Goal: Information Seeking & Learning: Learn about a topic

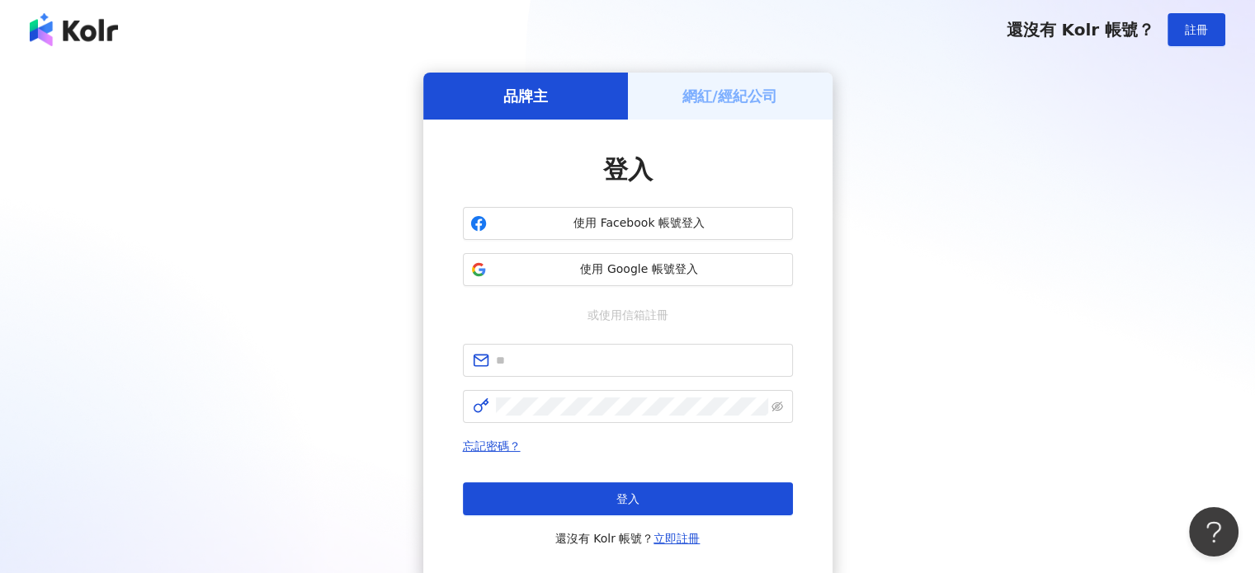
click at [574, 276] on span "使用 Google 帳號登入" at bounding box center [639, 270] width 292 height 17
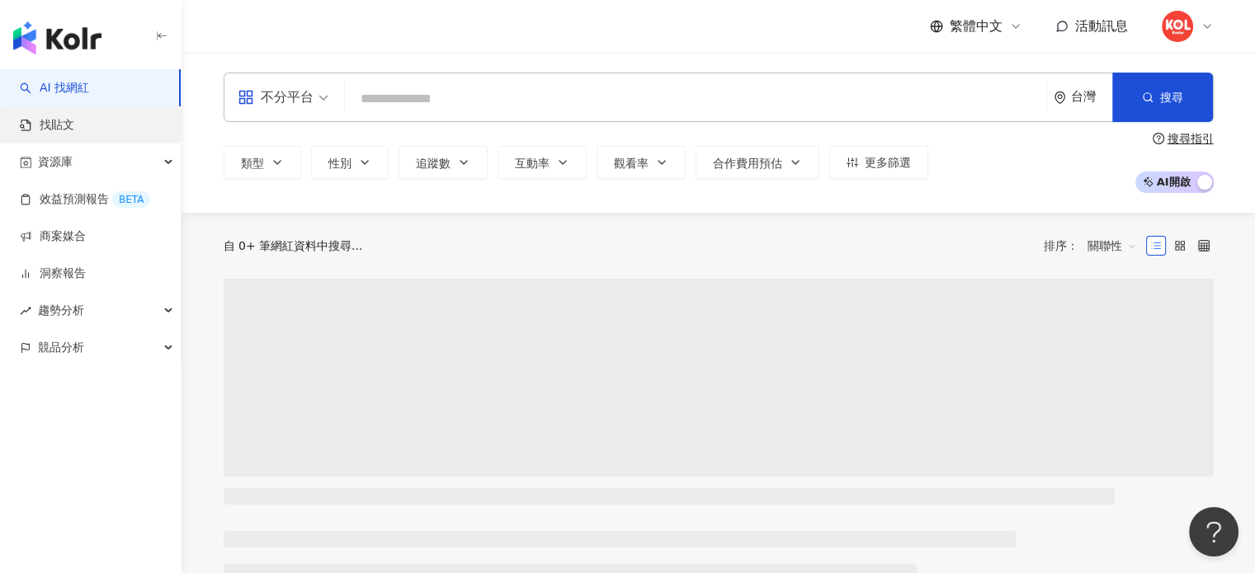
click at [74, 126] on link "找貼文" at bounding box center [47, 125] width 54 height 17
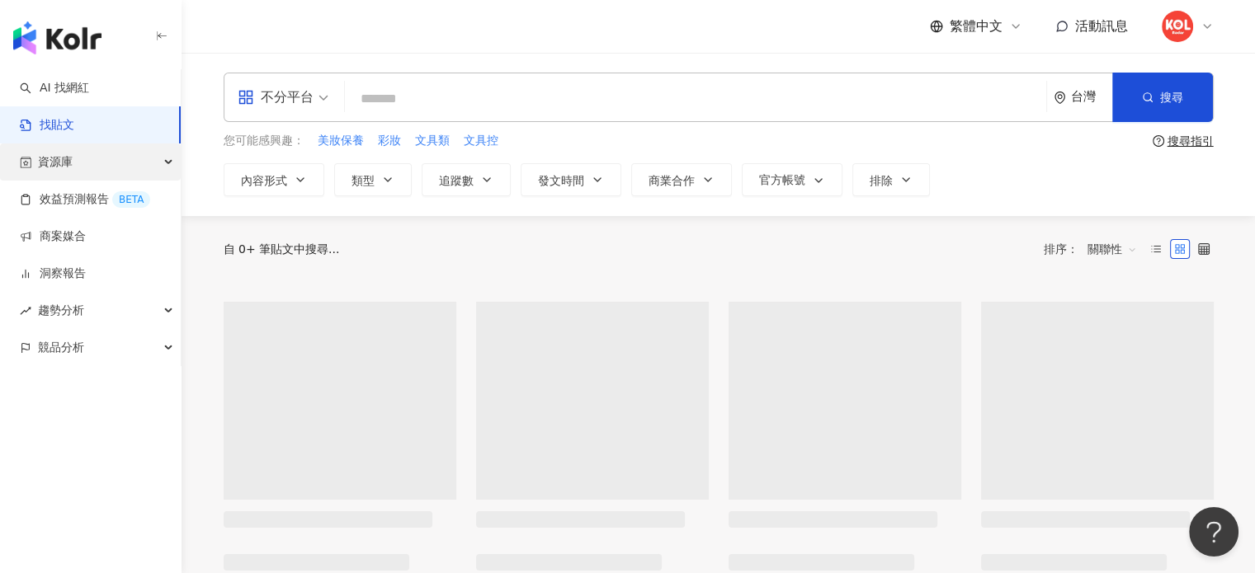
click at [100, 168] on div "資源庫" at bounding box center [90, 162] width 181 height 37
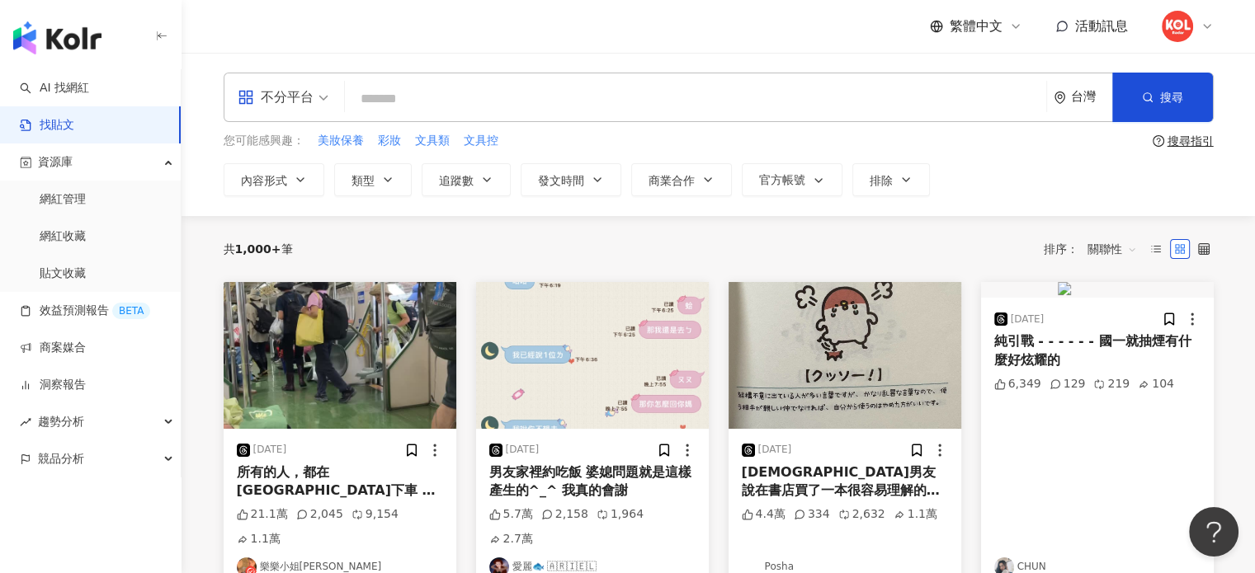
click at [531, 24] on div "繁體中文 活動訊息" at bounding box center [719, 26] width 990 height 53
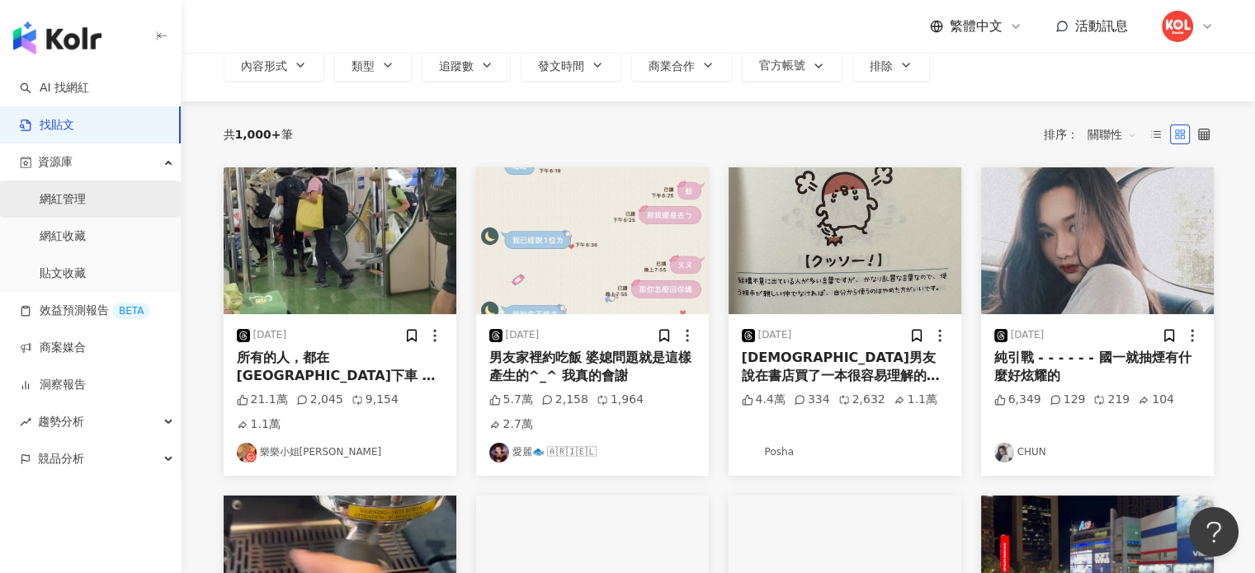
scroll to position [116, 0]
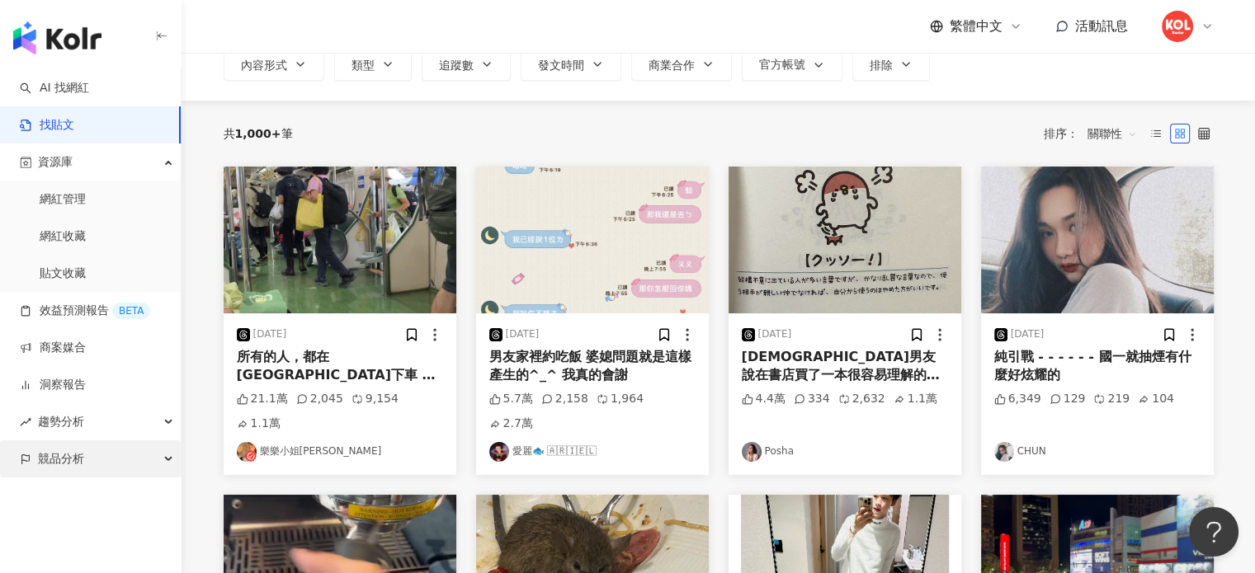
click at [57, 451] on span "競品分析" at bounding box center [61, 459] width 46 height 37
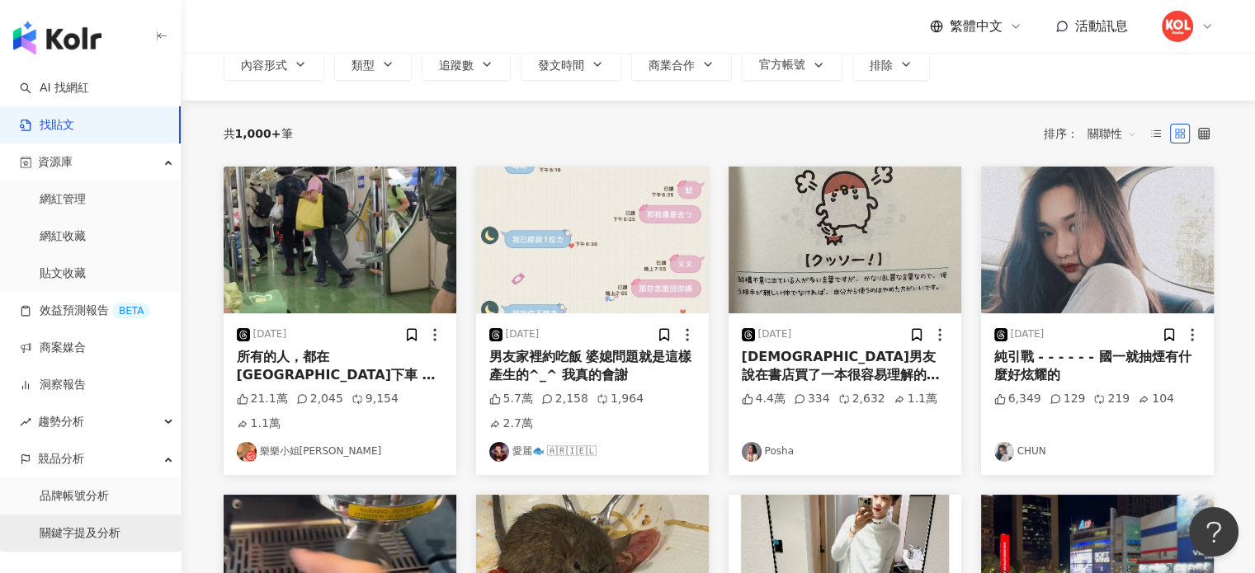
click at [55, 540] on link "關鍵字提及分析" at bounding box center [80, 534] width 81 height 17
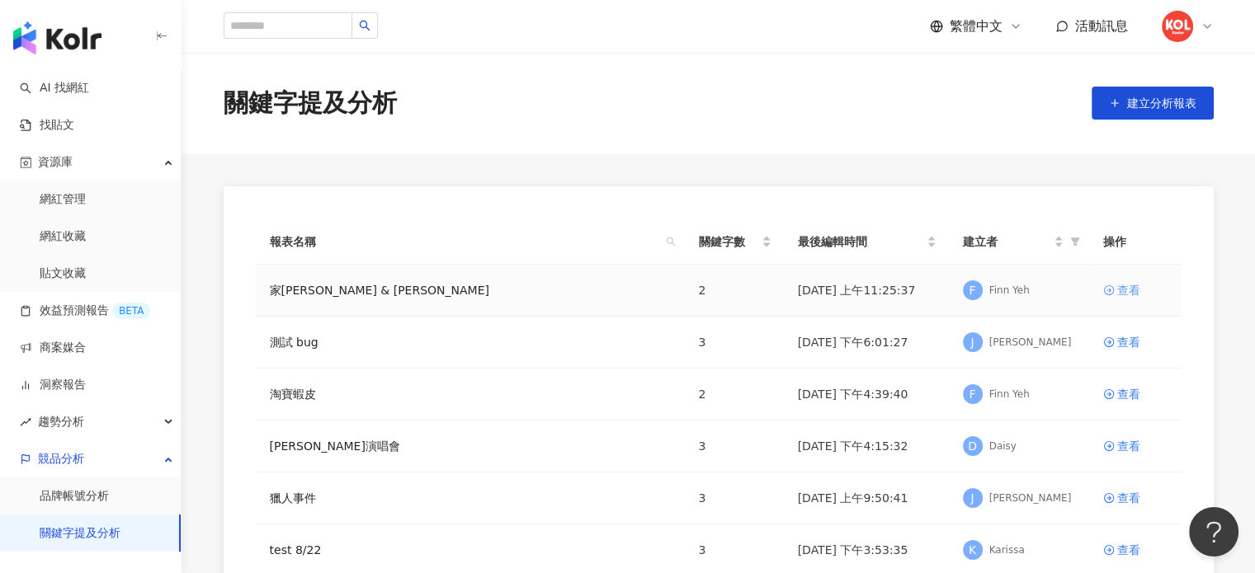
click at [1123, 295] on div "查看" at bounding box center [1128, 290] width 23 height 18
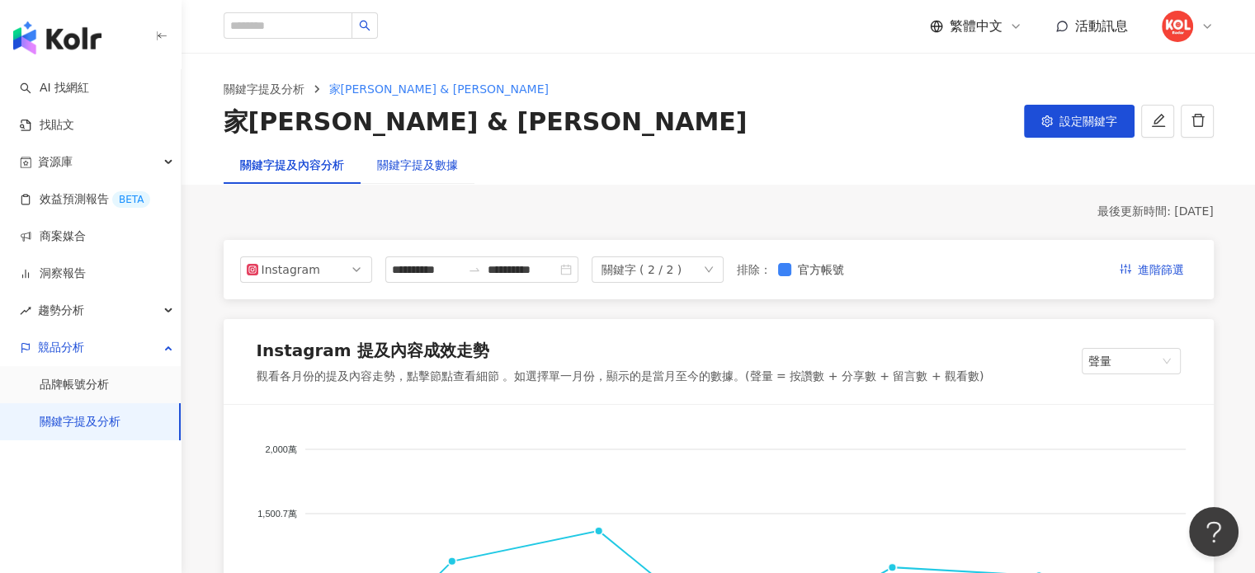
click at [409, 166] on div "關鍵字提及數據" at bounding box center [417, 165] width 81 height 18
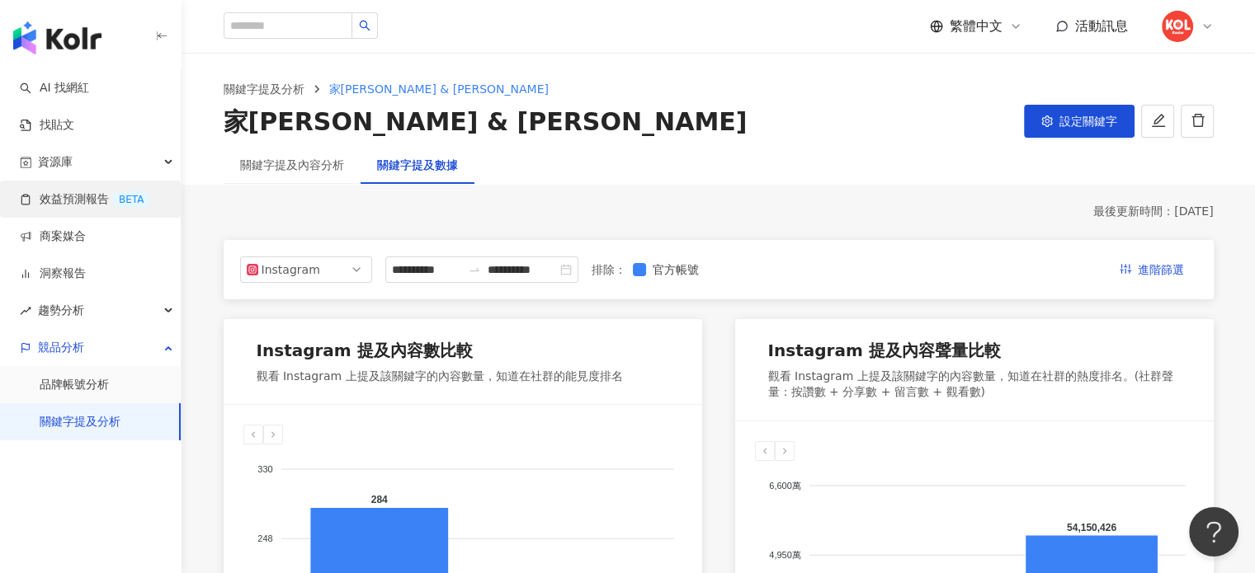
click at [70, 201] on link "效益預測報告 BETA" at bounding box center [85, 199] width 130 height 17
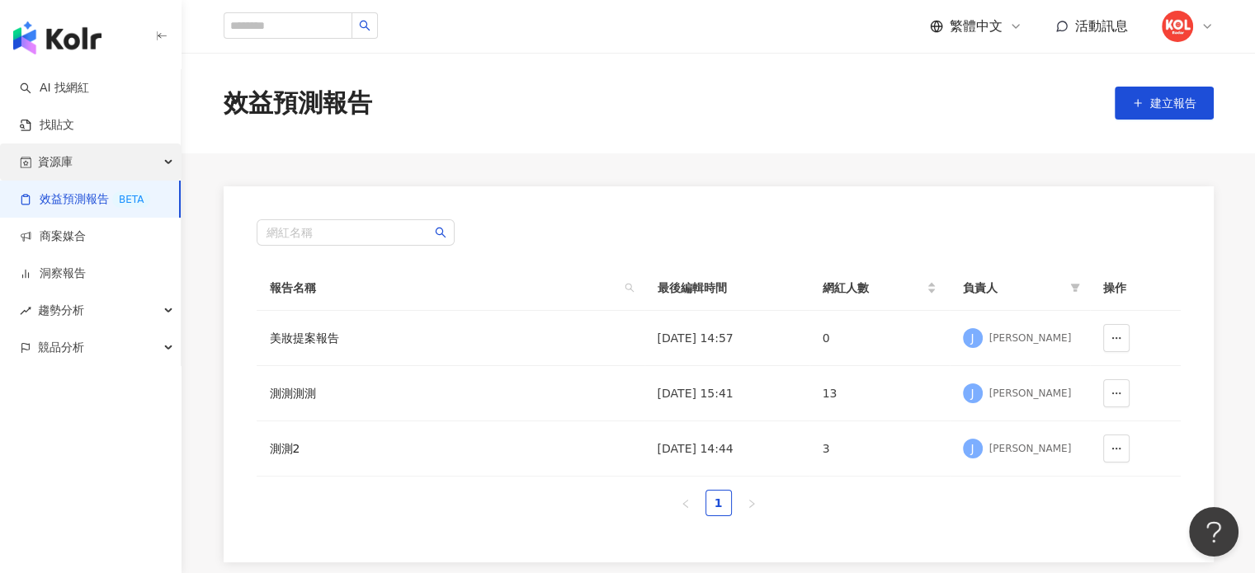
click at [89, 157] on div "資源庫" at bounding box center [90, 162] width 181 height 37
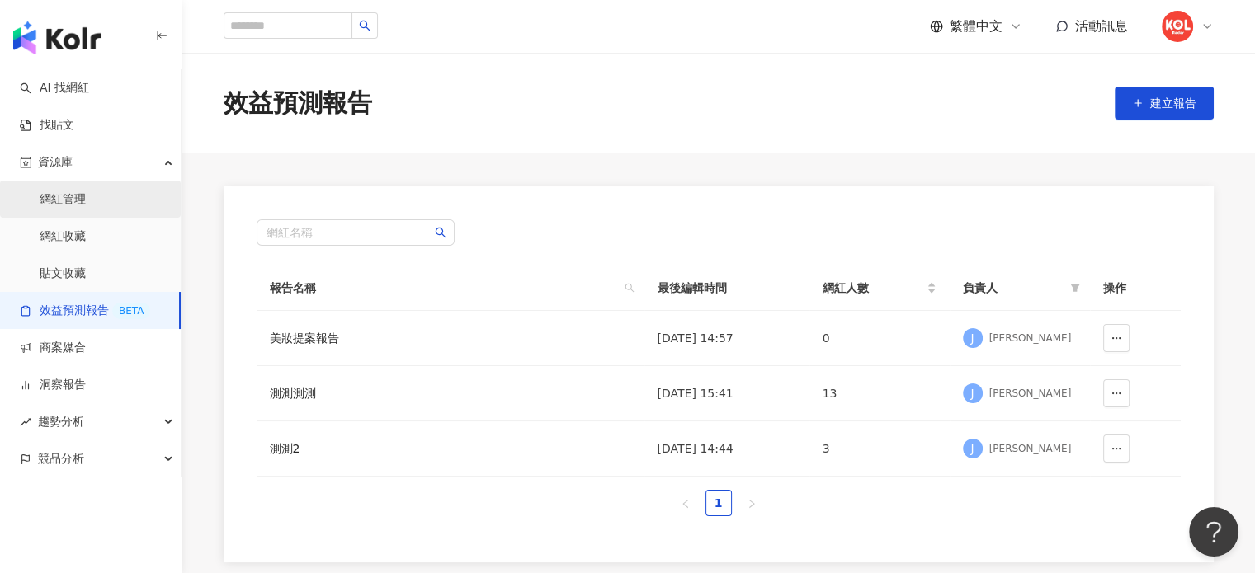
click at [76, 191] on link "網紅管理" at bounding box center [63, 199] width 46 height 17
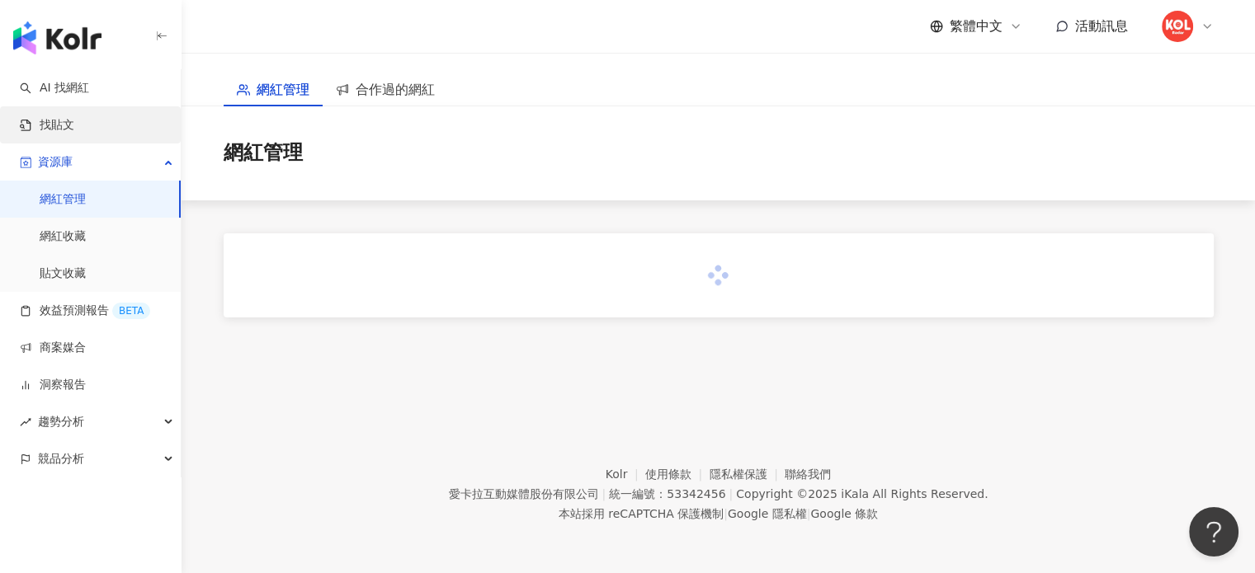
click at [64, 134] on link "找貼文" at bounding box center [47, 125] width 54 height 17
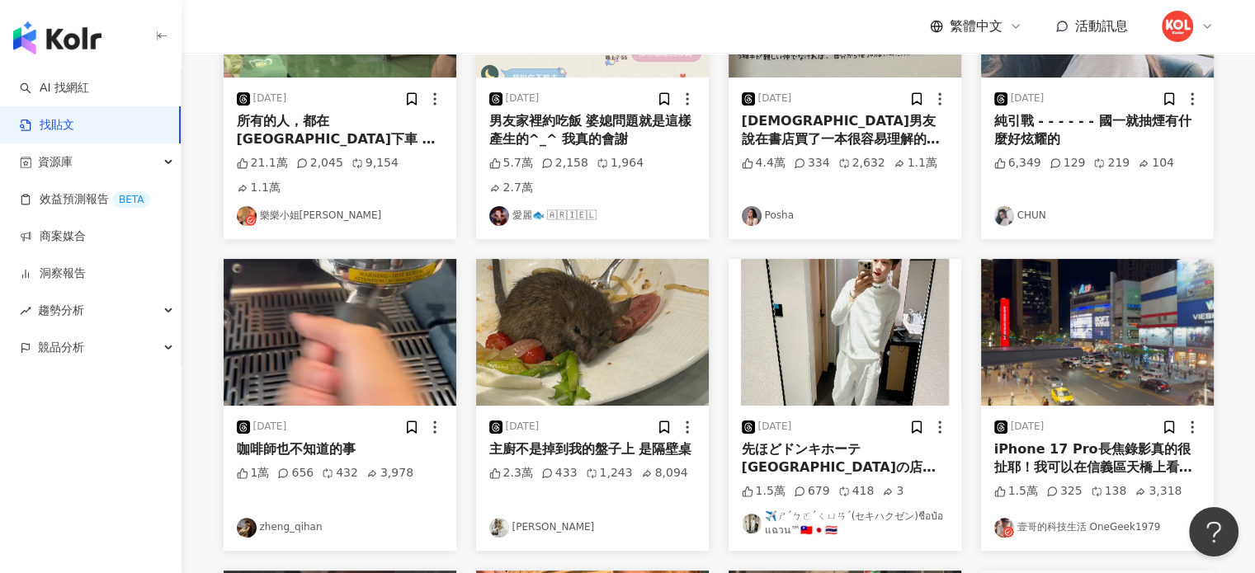
scroll to position [353, 0]
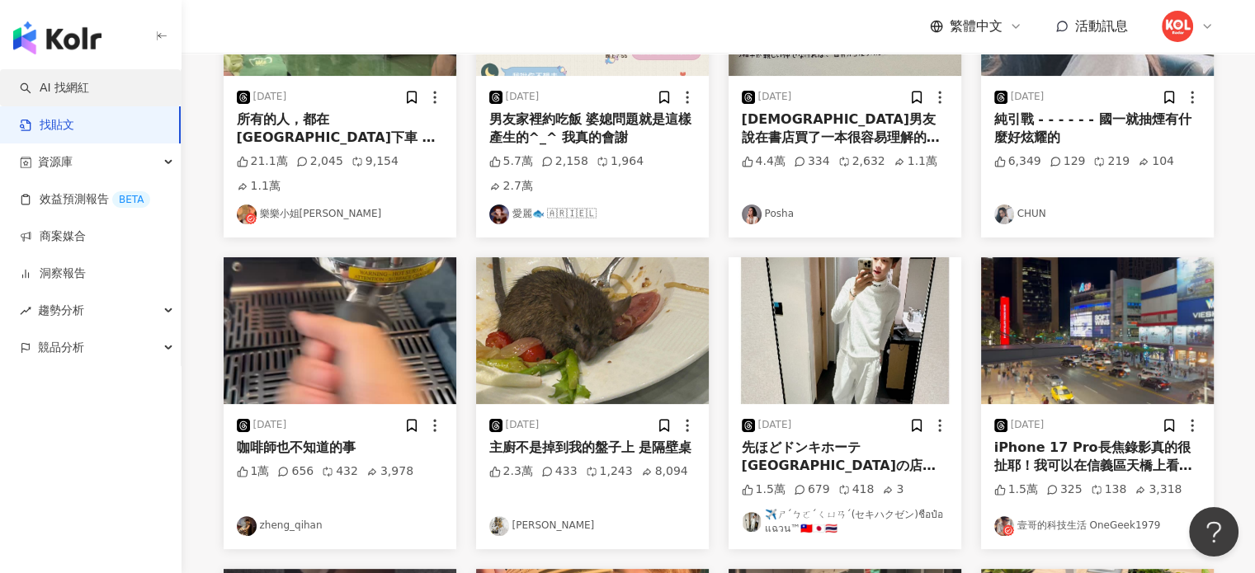
click at [66, 91] on link "AI 找網紅" at bounding box center [54, 88] width 69 height 17
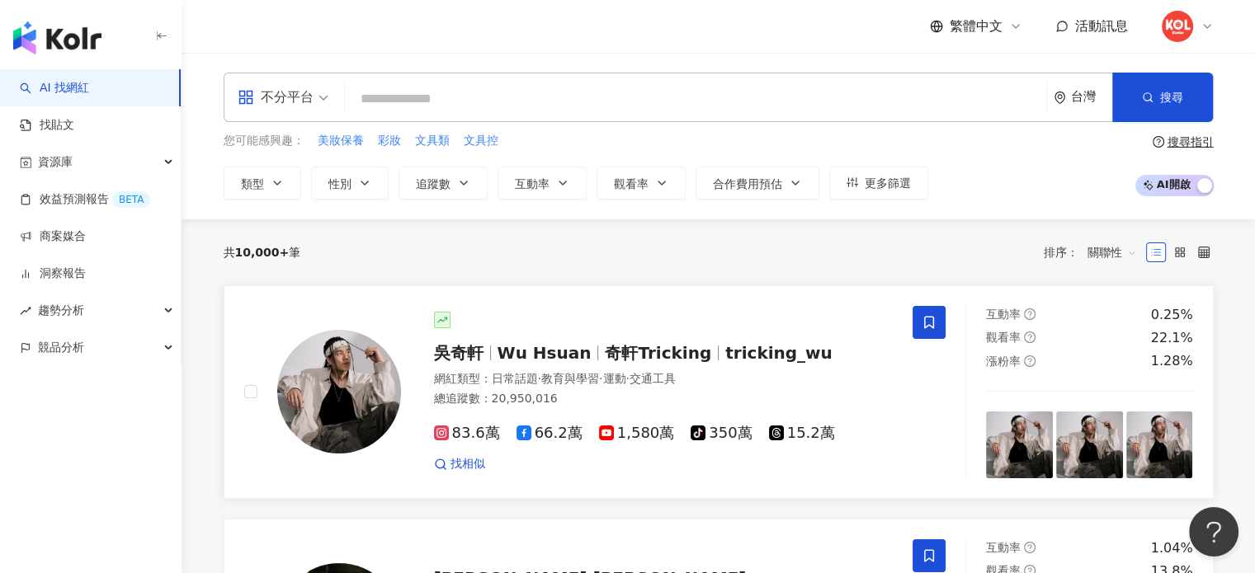
click at [561, 323] on div at bounding box center [664, 320] width 460 height 17
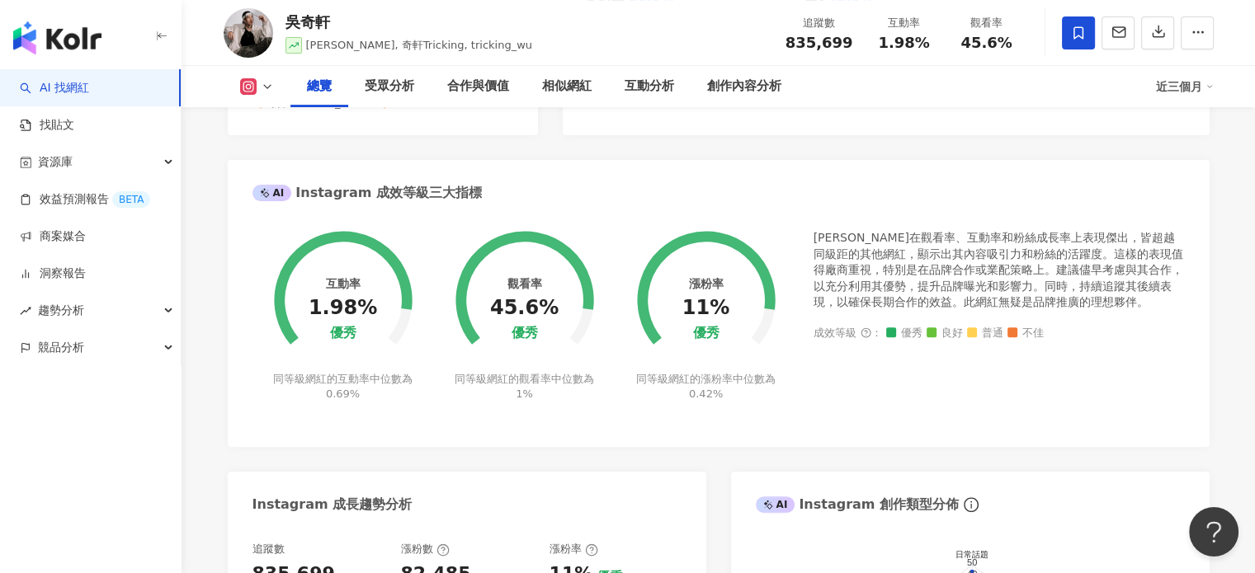
scroll to position [536, 0]
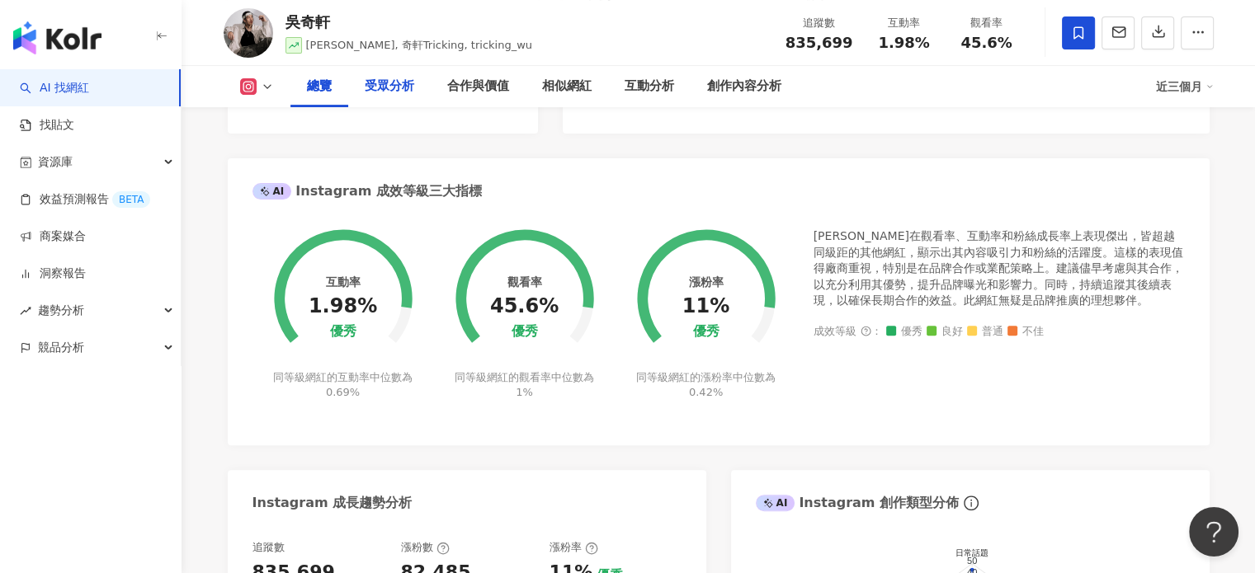
click at [394, 78] on div "受眾分析" at bounding box center [390, 87] width 50 height 20
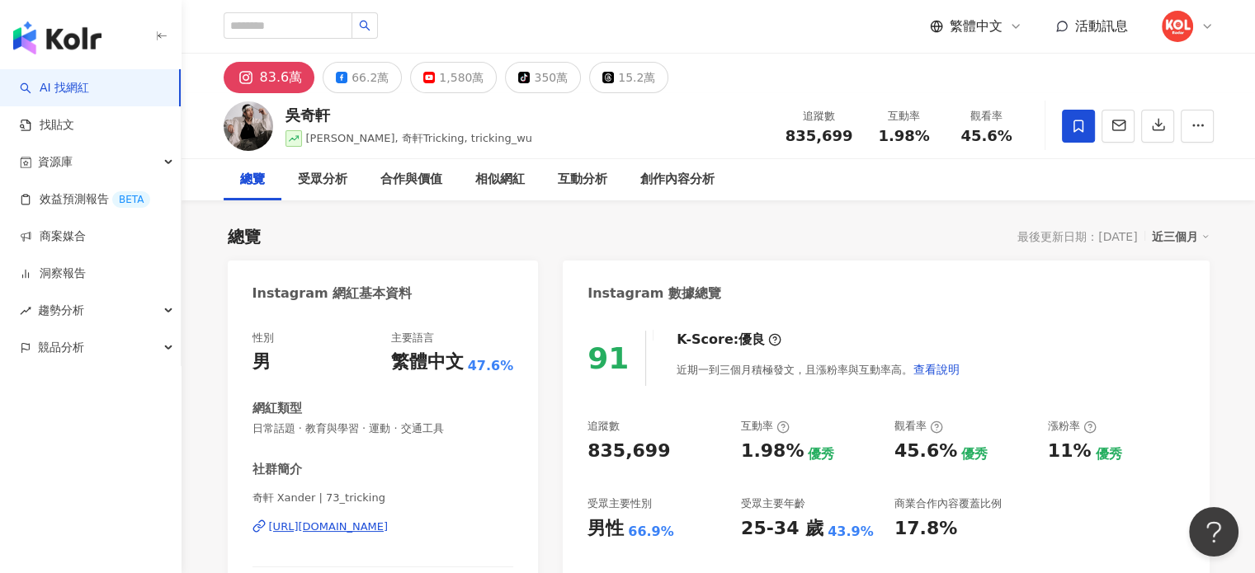
scroll to position [129, 0]
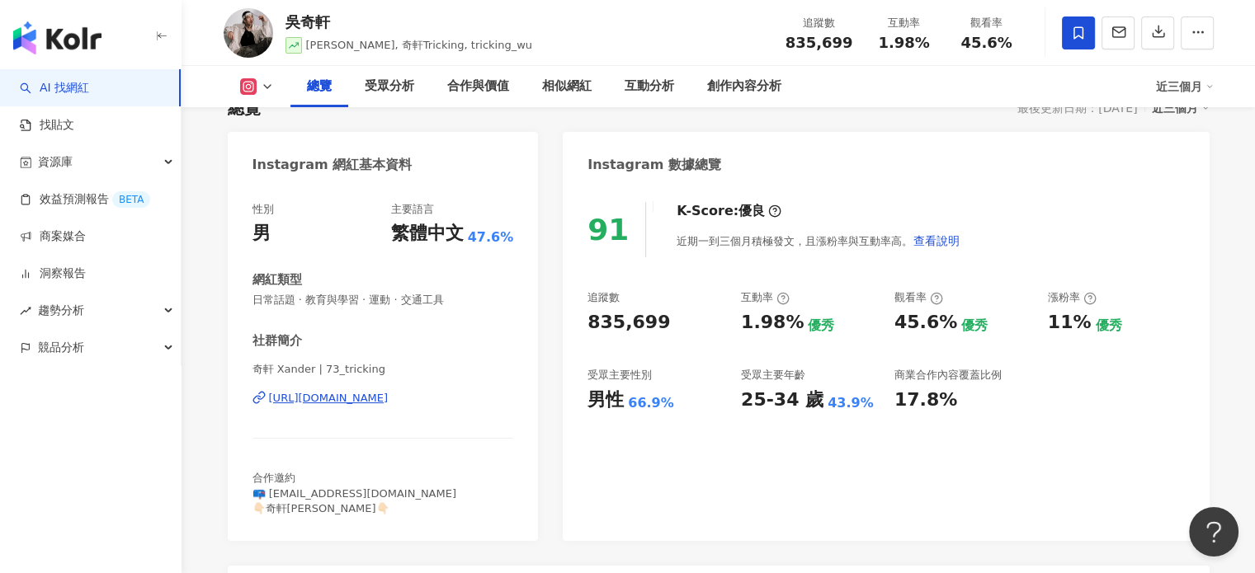
click at [322, 26] on div "吳奇軒" at bounding box center [409, 22] width 248 height 21
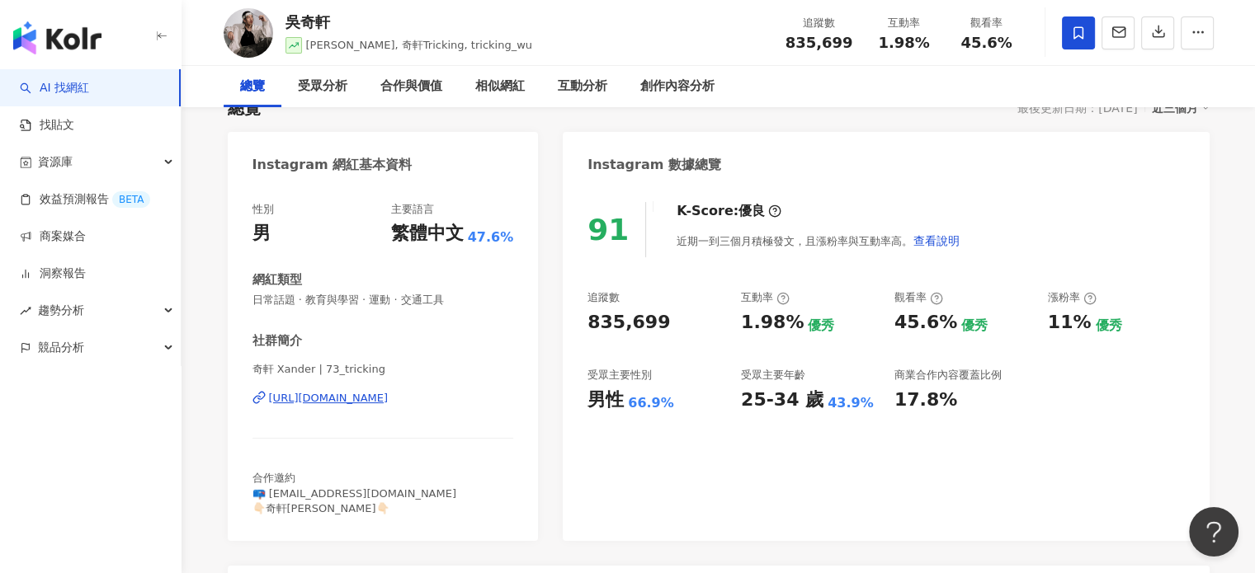
scroll to position [0, 0]
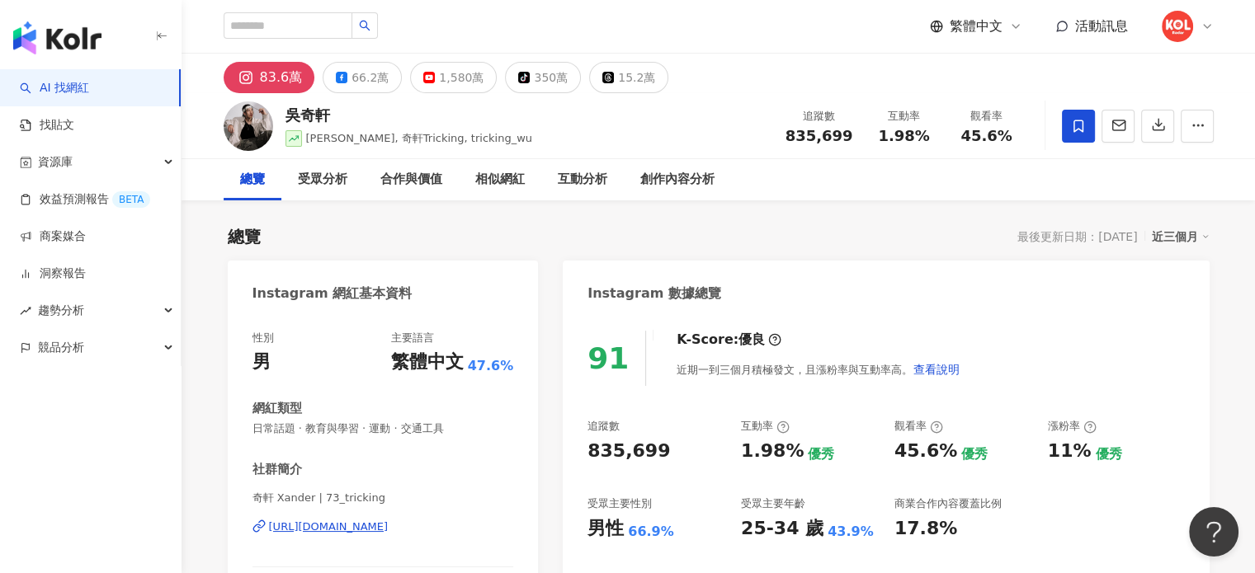
click at [78, 80] on link "AI 找網紅" at bounding box center [54, 88] width 69 height 17
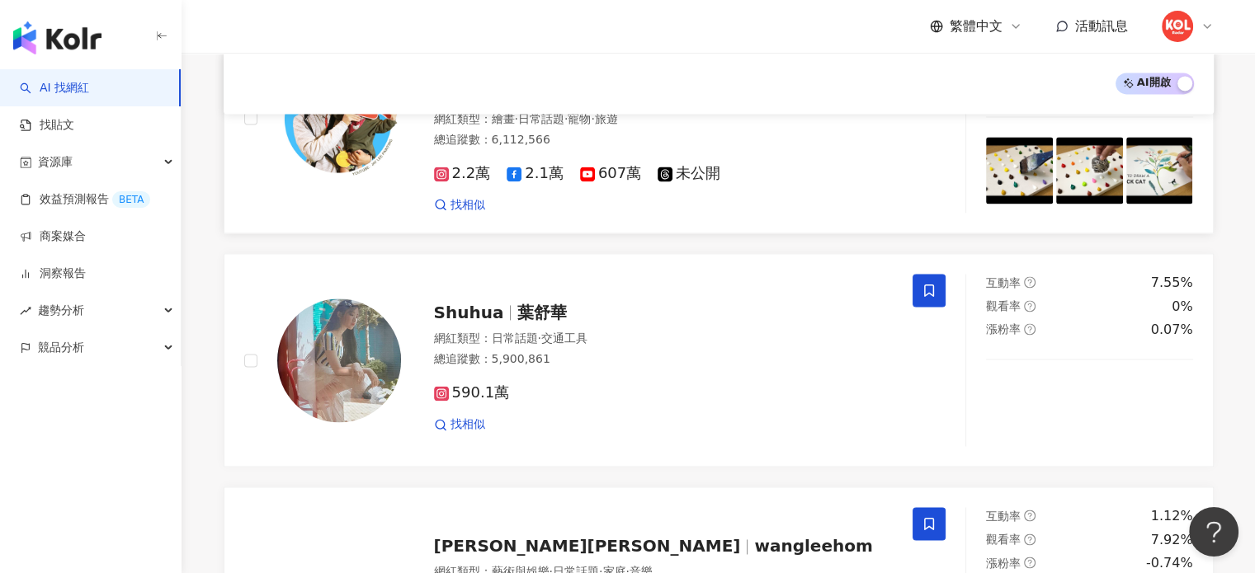
scroll to position [2381, 0]
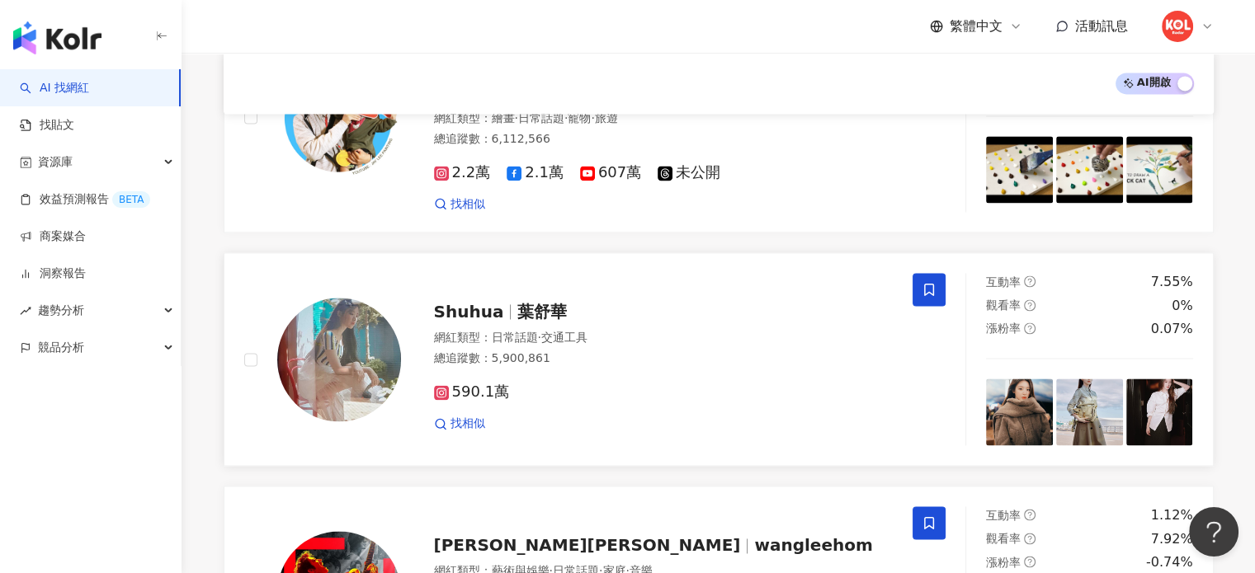
click at [538, 302] on span "葉舒華" at bounding box center [542, 312] width 50 height 20
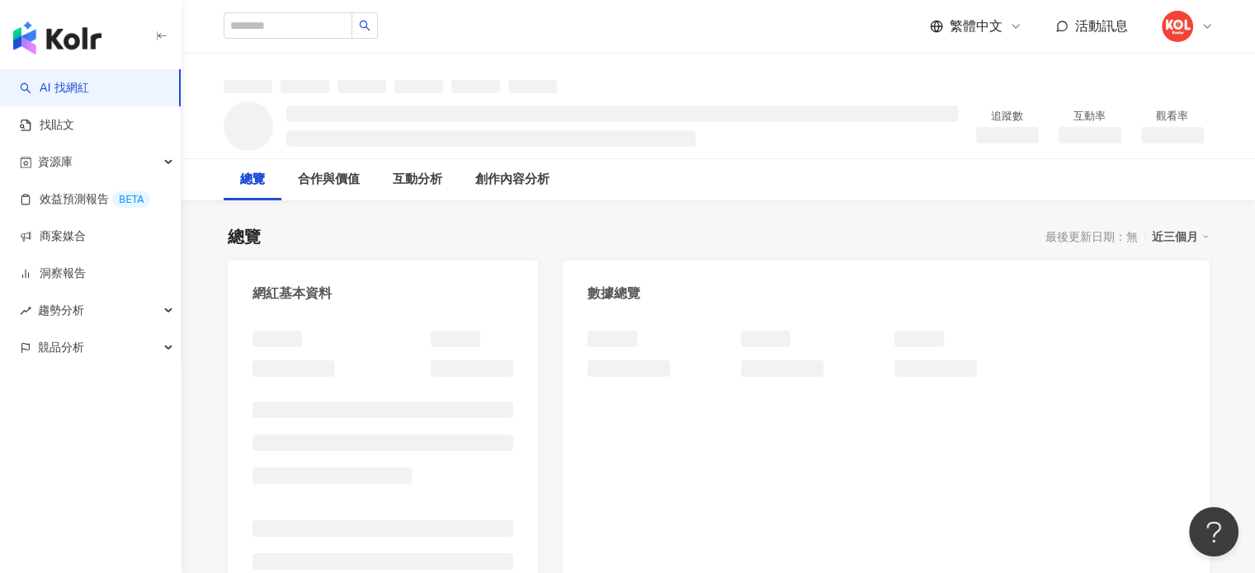
scroll to position [221, 0]
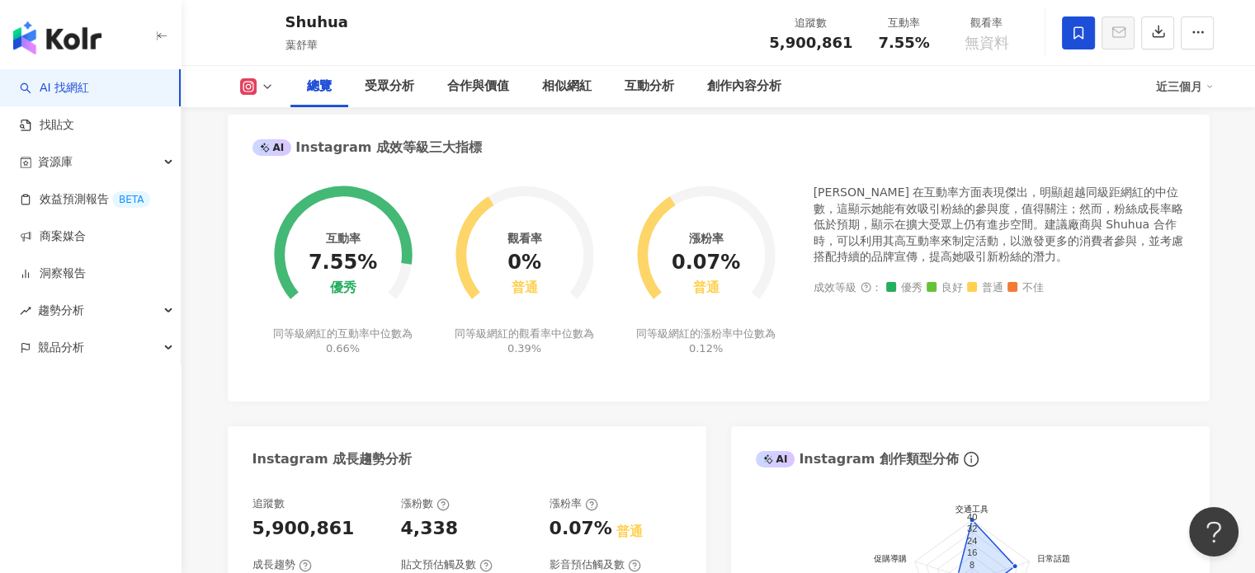
scroll to position [581, 0]
